Goal: Transaction & Acquisition: Register for event/course

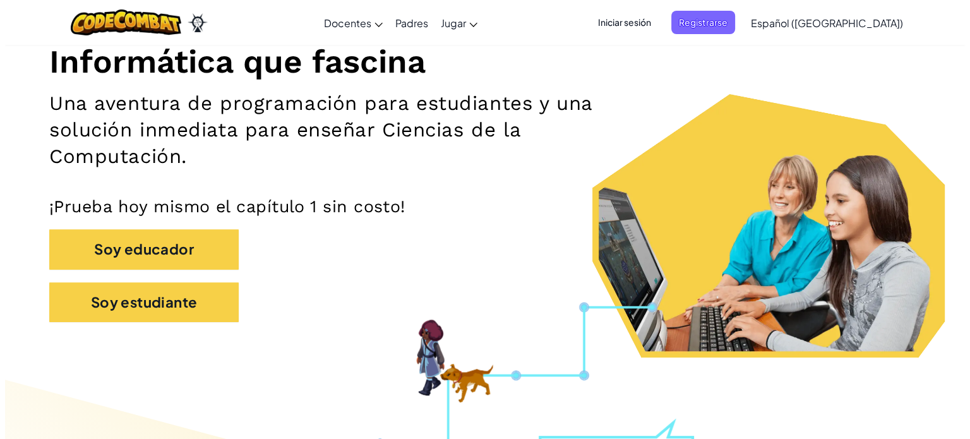
scroll to position [190, 0]
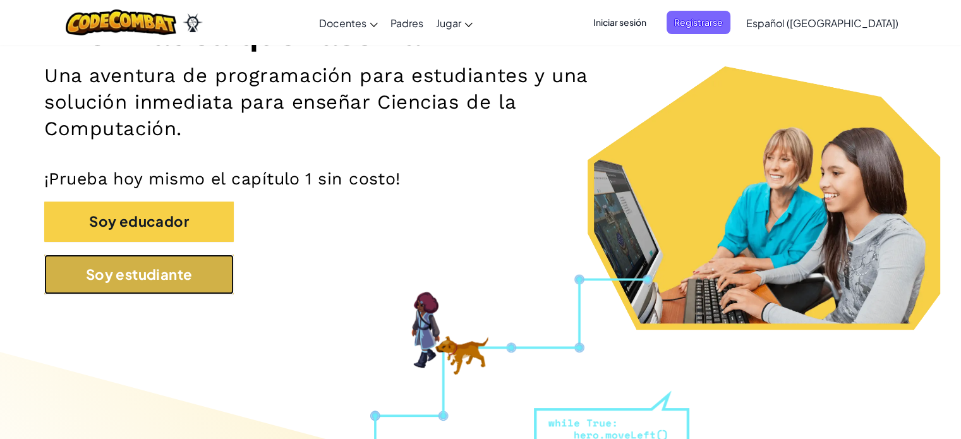
click at [149, 288] on button "Soy estudiante" at bounding box center [139, 275] width 190 height 40
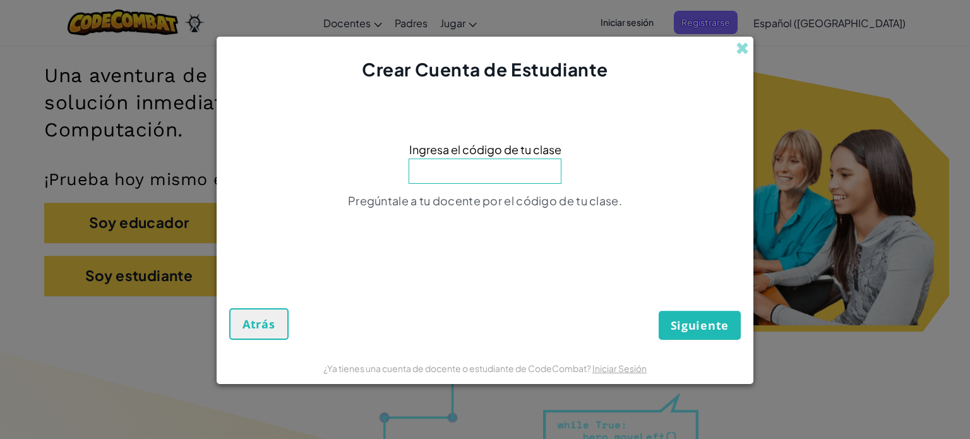
drag, startPoint x: 426, startPoint y: 149, endPoint x: 428, endPoint y: 156, distance: 7.4
click at [425, 149] on span "Ingresa el código de tu clase" at bounding box center [485, 149] width 152 height 18
click at [439, 172] on input at bounding box center [485, 171] width 153 height 25
type input "1208"
click at [699, 331] on span "Siguiente" at bounding box center [700, 325] width 58 height 15
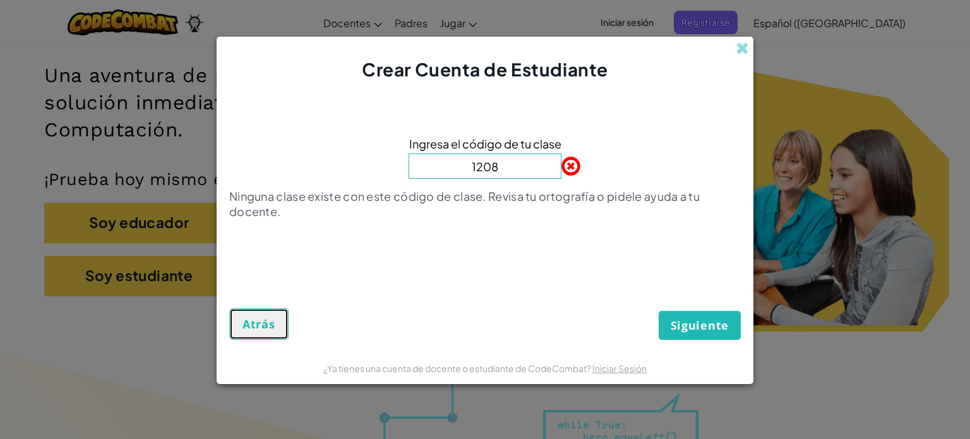
click at [274, 333] on button "Atrás" at bounding box center [258, 324] width 59 height 32
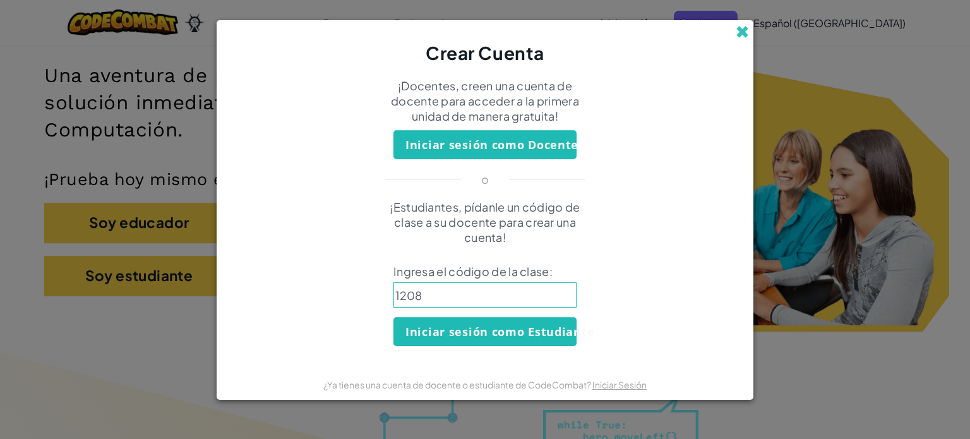
click at [739, 27] on span at bounding box center [742, 31] width 13 height 13
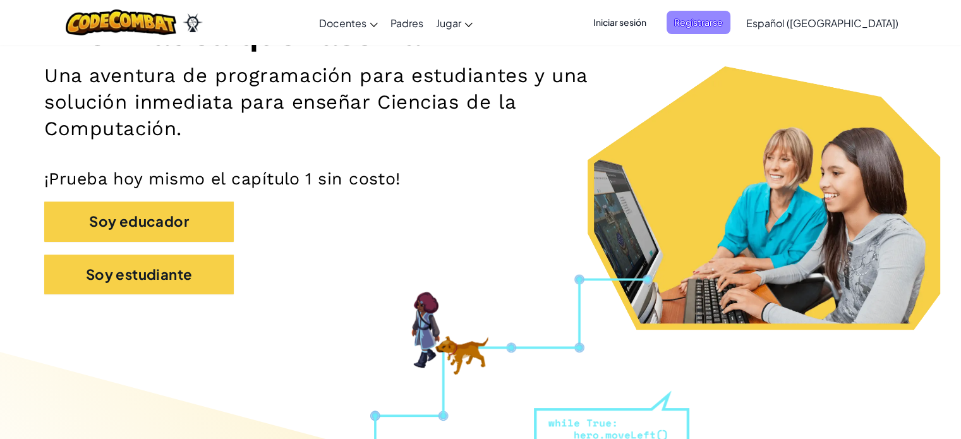
click at [730, 27] on span "Registrarse" at bounding box center [699, 22] width 64 height 23
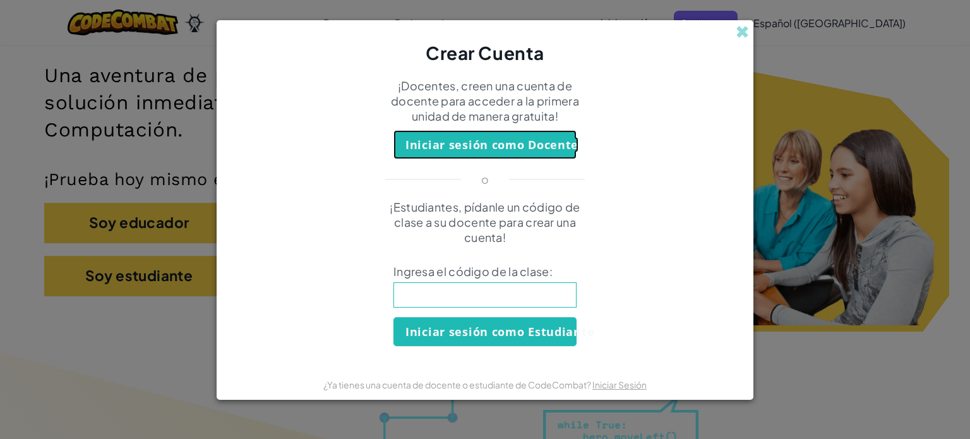
click at [496, 145] on button "Iniciar sesión como Docente" at bounding box center [485, 144] width 183 height 29
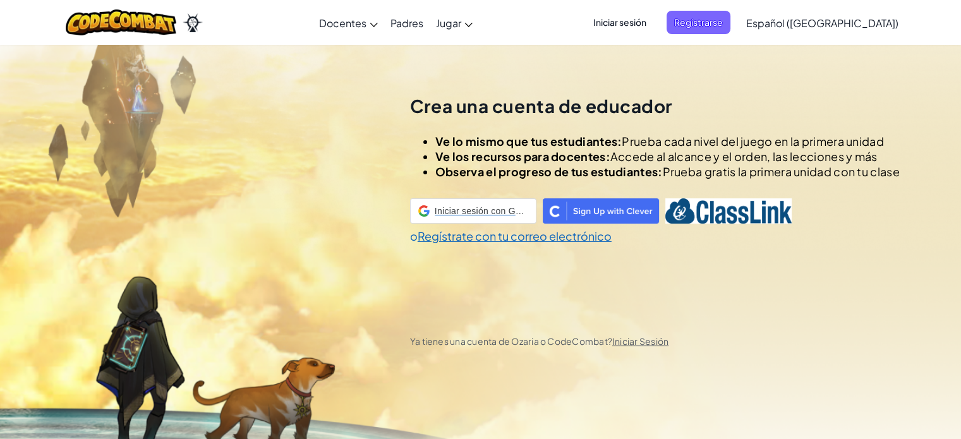
scroll to position [44, 0]
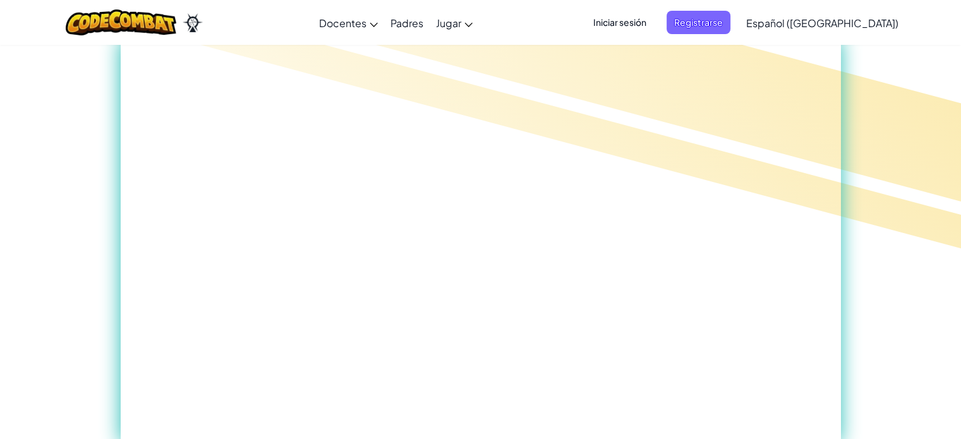
scroll to position [821, 0]
